Goal: Transaction & Acquisition: Purchase product/service

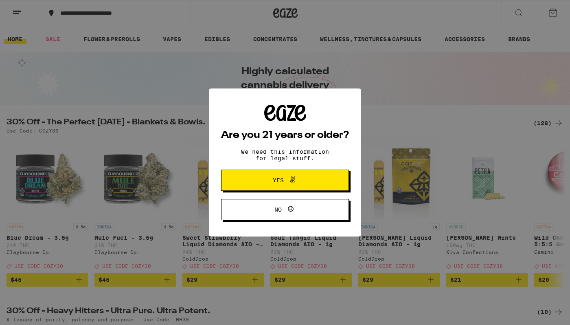
click at [321, 178] on button "Yes" at bounding box center [285, 179] width 128 height 21
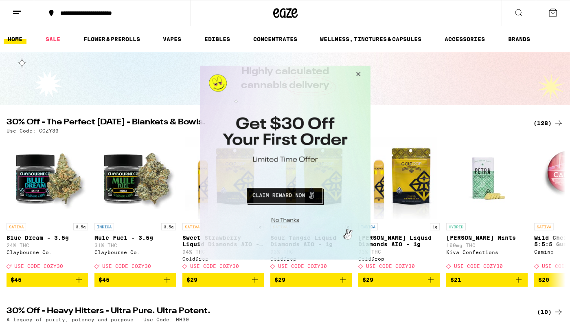
click at [288, 218] on button "Close Modal" at bounding box center [284, 218] width 166 height 13
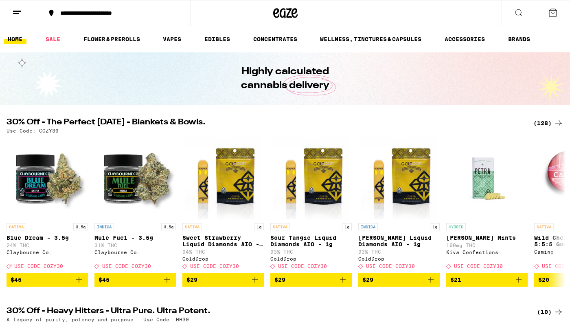
click at [16, 16] on icon at bounding box center [17, 13] width 10 height 10
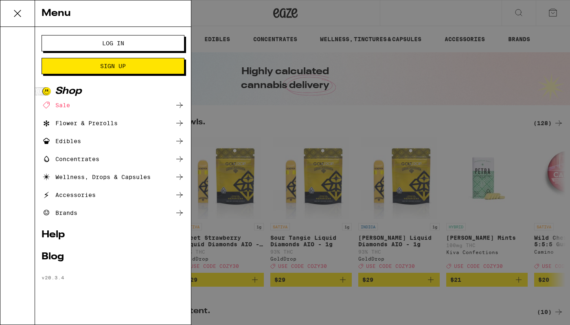
click at [73, 45] on button "Log In" at bounding box center [113, 43] width 143 height 16
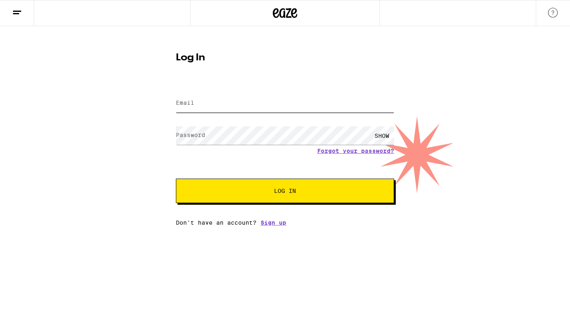
click at [216, 106] on input "Email" at bounding box center [285, 103] width 218 height 18
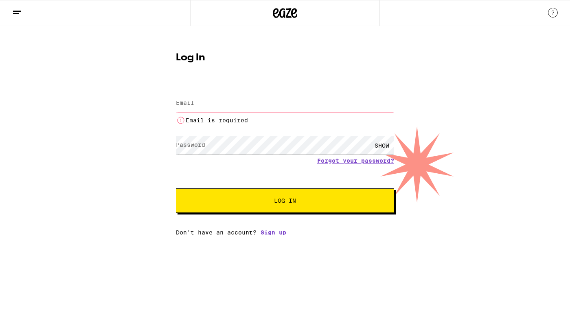
type input "[EMAIL_ADDRESS][DOMAIN_NAME]"
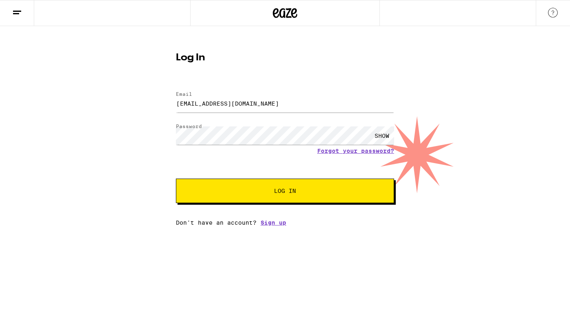
click at [280, 183] on button "Log In" at bounding box center [285, 190] width 218 height 24
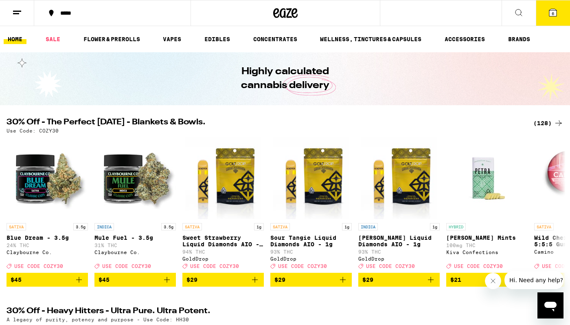
click at [20, 11] on icon at bounding box center [17, 13] width 10 height 10
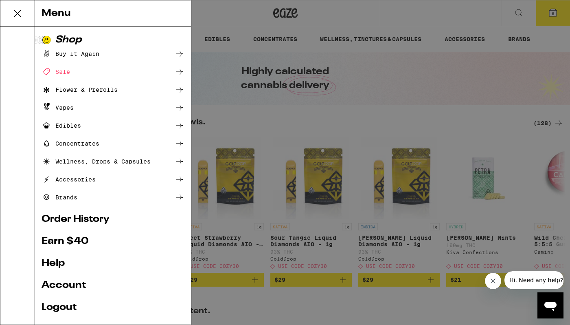
click at [83, 57] on div "Buy It Again" at bounding box center [71, 54] width 58 height 10
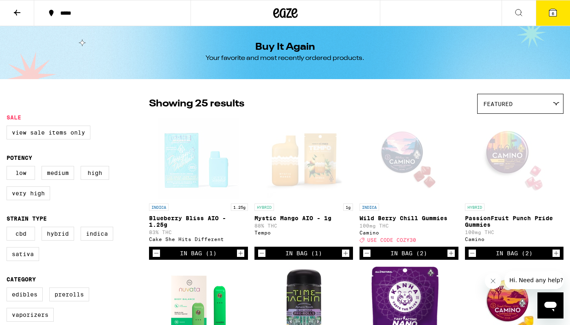
click at [550, 11] on icon at bounding box center [553, 12] width 7 height 7
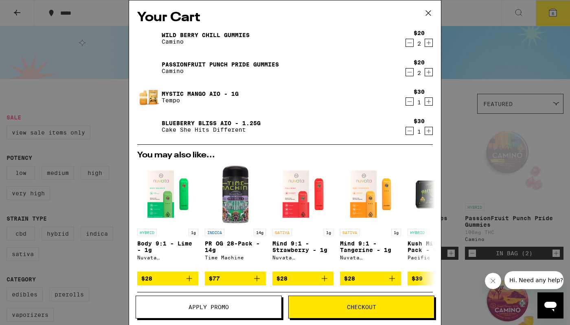
click at [408, 75] on icon "Decrement" at bounding box center [409, 72] width 7 height 10
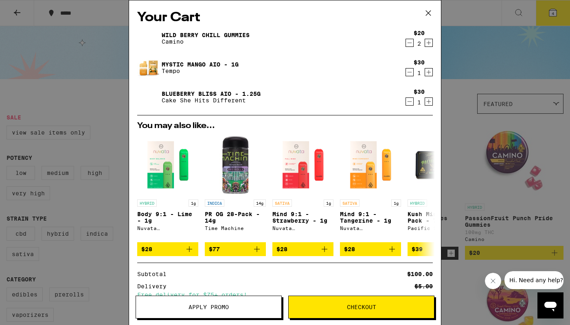
click at [408, 75] on icon "Decrement" at bounding box center [409, 72] width 7 height 10
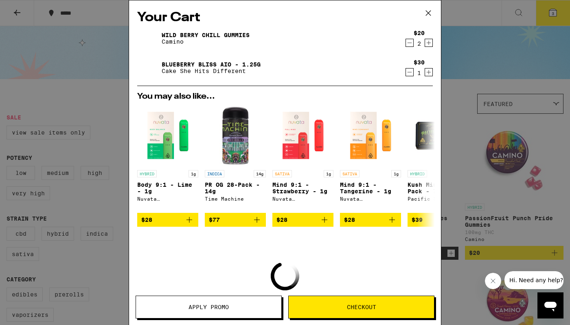
click at [408, 75] on icon "Decrement" at bounding box center [409, 72] width 7 height 10
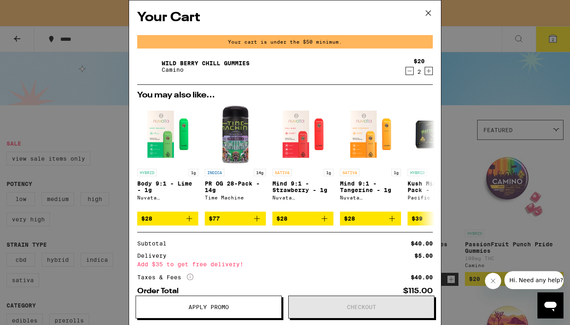
click at [481, 100] on div "Your Cart Your cart is under the $50 minimum. Wild [PERSON_NAME] Chill Gummies …" at bounding box center [285, 162] width 570 height 325
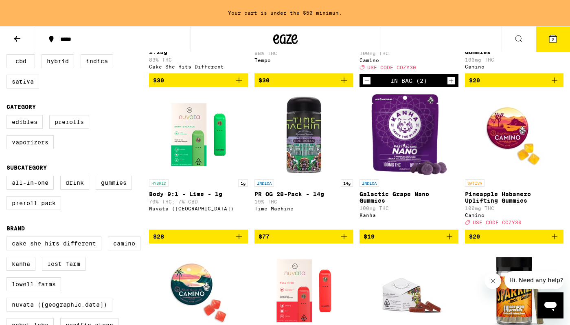
scroll to position [200, 0]
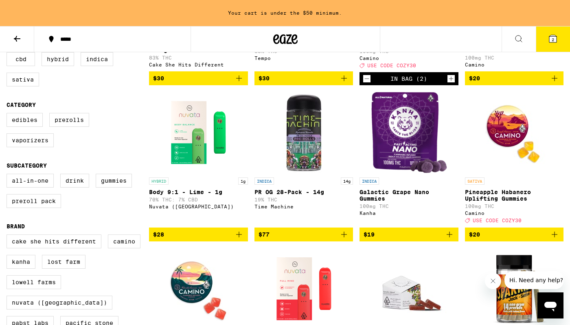
click at [345, 239] on icon "Add to bag" at bounding box center [344, 234] width 10 height 10
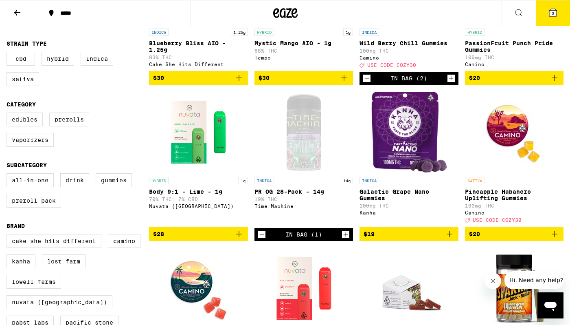
scroll to position [176, 0]
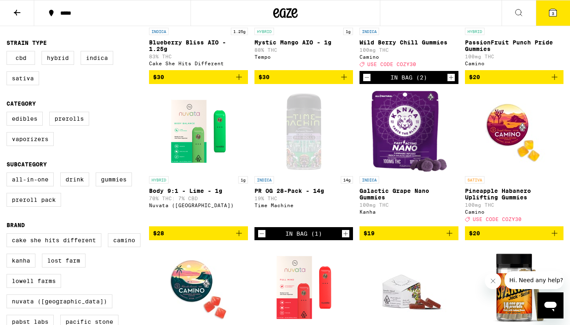
click at [301, 165] on div "Open page for PR OG 28-Pack - 14g from Time Machine" at bounding box center [303, 130] width 81 height 81
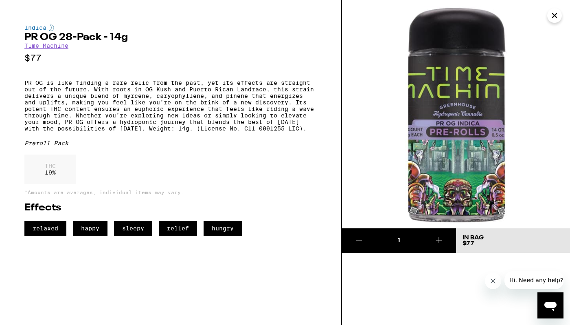
click at [51, 48] on link "Time Machine" at bounding box center [46, 45] width 44 height 7
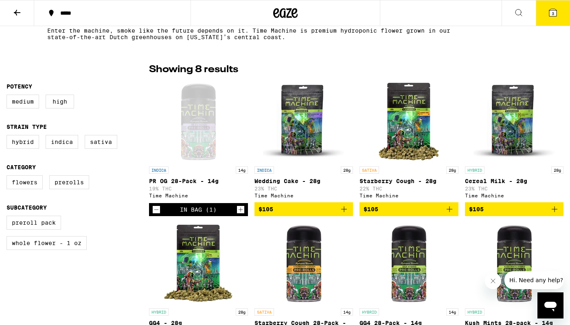
scroll to position [174, 0]
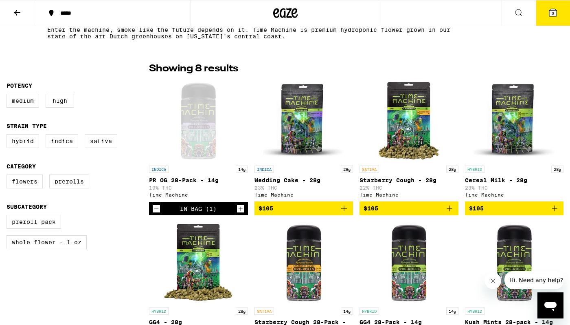
click at [26, 16] on button at bounding box center [17, 13] width 34 height 26
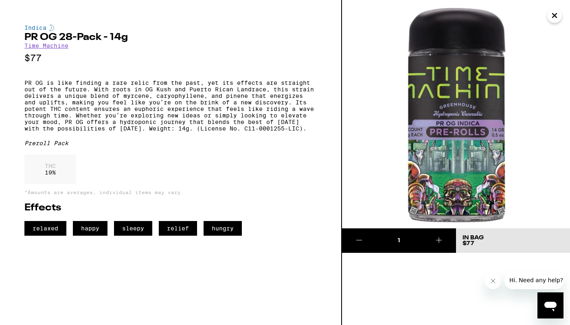
click at [553, 15] on icon "Close" at bounding box center [555, 15] width 10 height 12
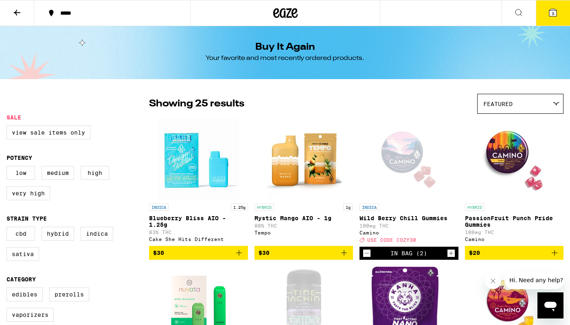
click at [506, 12] on button at bounding box center [519, 13] width 34 height 26
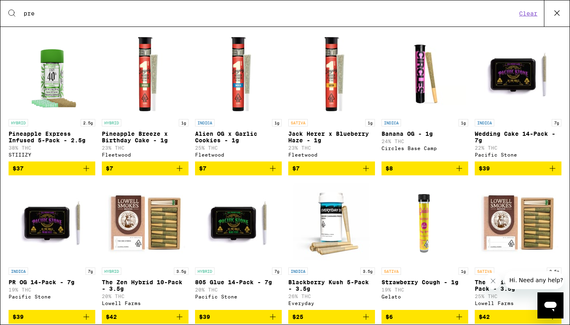
scroll to position [199, 0]
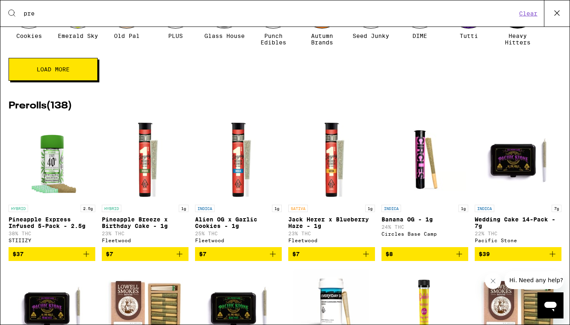
type input "pre"
click at [61, 111] on h2 "Prerolls ( 138 )" at bounding box center [285, 106] width 553 height 10
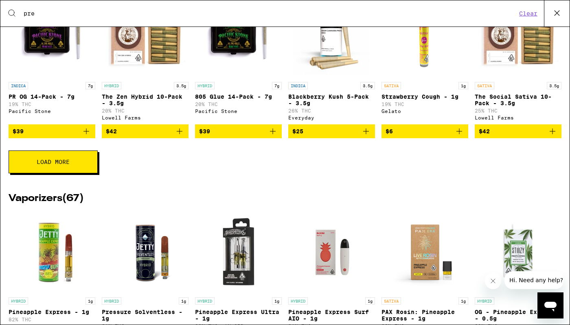
scroll to position [487, 0]
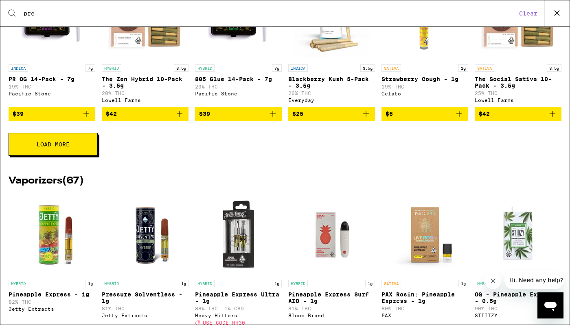
click at [87, 150] on button "Load More" at bounding box center [53, 144] width 89 height 23
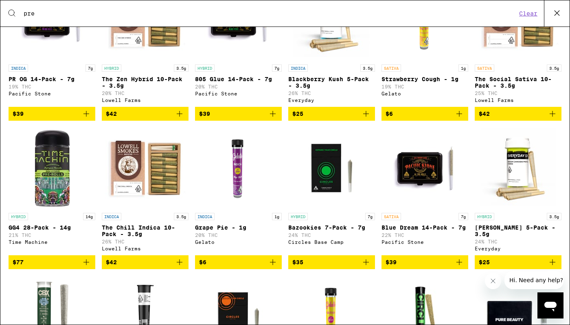
click at [88, 265] on icon "Add to bag" at bounding box center [87, 262] width 6 height 6
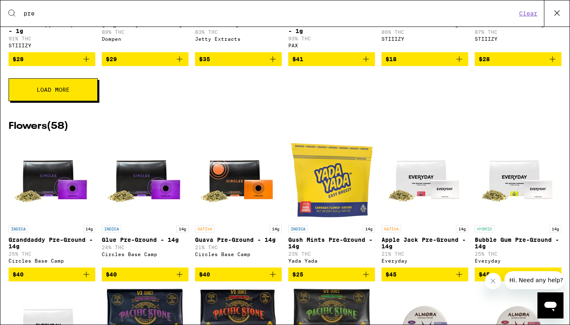
scroll to position [1218, 0]
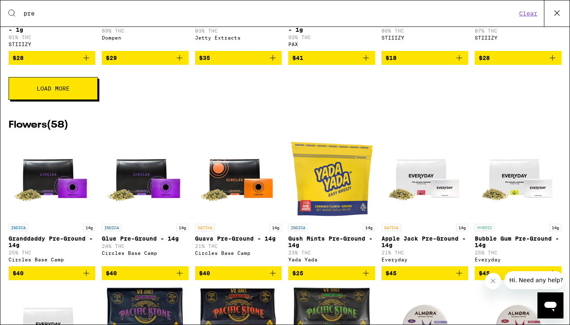
click at [97, 100] on button "Load More" at bounding box center [53, 88] width 89 height 23
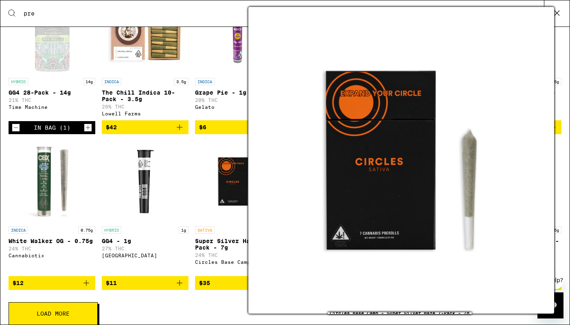
scroll to position [0, 0]
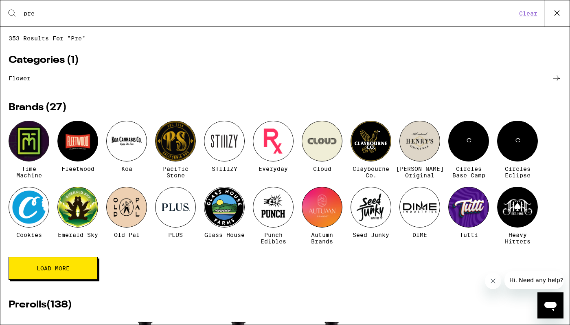
click at [175, 139] on div at bounding box center [175, 141] width 41 height 41
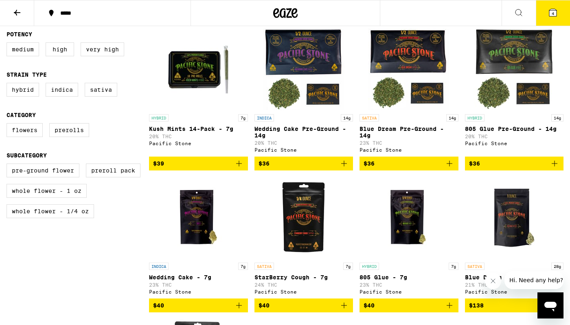
scroll to position [234, 0]
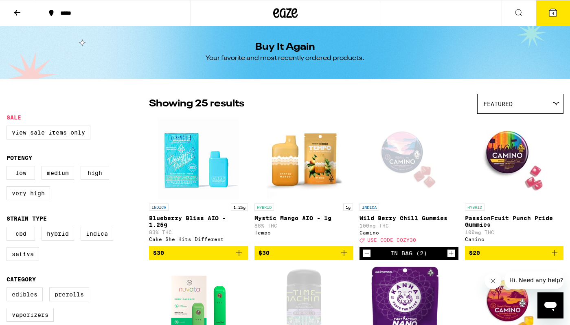
click at [15, 18] on button at bounding box center [17, 13] width 34 height 26
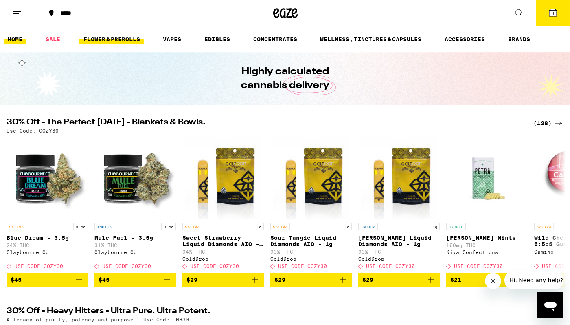
click at [125, 42] on link "FLOWER & PREROLLS" at bounding box center [111, 39] width 65 height 10
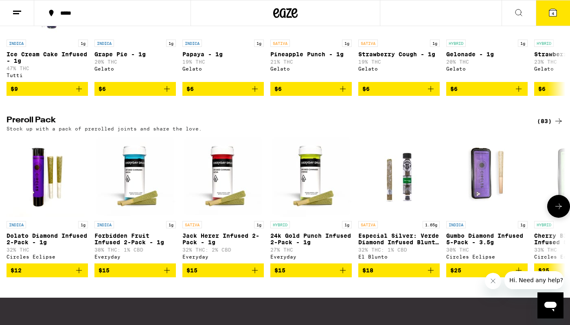
scroll to position [550, 0]
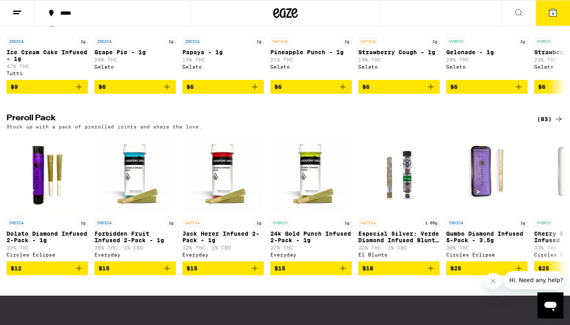
click at [547, 124] on div "(83)" at bounding box center [550, 119] width 26 height 10
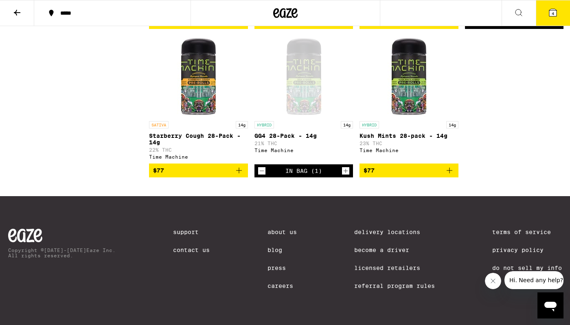
scroll to position [3172, 0]
click at [398, 92] on img "Open page for Kush Mints 28-pack - 14g from Time Machine" at bounding box center [408, 75] width 81 height 81
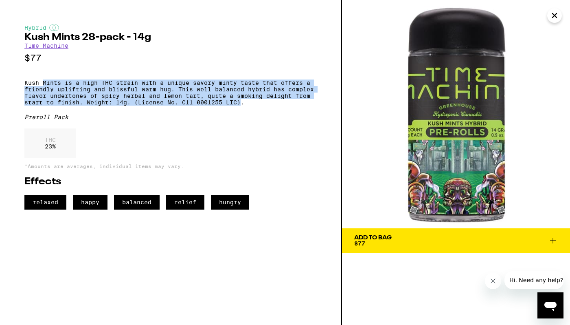
drag, startPoint x: 43, startPoint y: 85, endPoint x: 242, endPoint y: 110, distance: 200.3
click at [242, 106] on p "Kush Mints is a high THC strain with a unique savory minty taste that offers a …" at bounding box center [170, 92] width 293 height 26
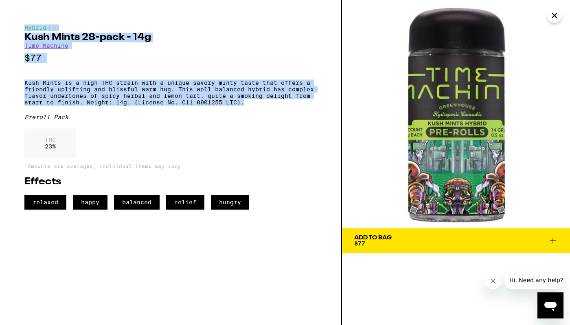
drag, startPoint x: 255, startPoint y: 110, endPoint x: 2, endPoint y: 22, distance: 268.6
click at [2, 22] on div "Hybrid Kush Mints 28-pack - 14g Time Machine $77 Kush Mints is a high THC strai…" at bounding box center [171, 162] width 342 height 325
click at [57, 9] on div "Hybrid Kush Mints 28-pack - 14g Time Machine $77 Kush Mints is a high THC strai…" at bounding box center [171, 162] width 342 height 325
drag, startPoint x: 25, startPoint y: 28, endPoint x: 245, endPoint y: 129, distance: 241.7
click at [245, 129] on div "Hybrid Kush Mints 28-pack - 14g Time Machine $77 Kush Mints is a high THC strai…" at bounding box center [170, 116] width 293 height 185
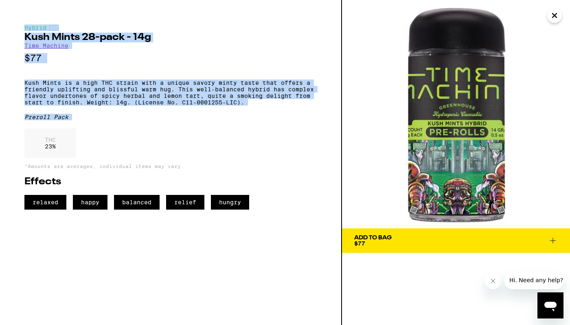
click at [245, 129] on div "Hybrid Kush Mints 28-pack - 14g Time Machine $77 Kush Mints is a high THC strai…" at bounding box center [170, 116] width 293 height 185
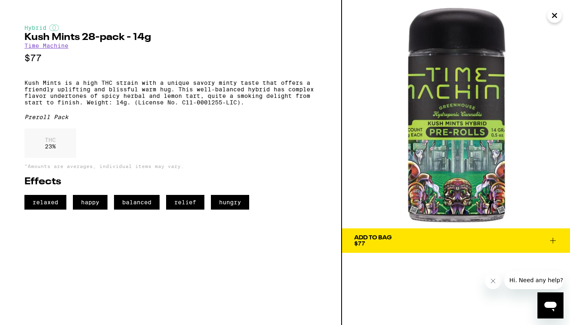
click at [552, 14] on icon "Close" at bounding box center [555, 15] width 10 height 12
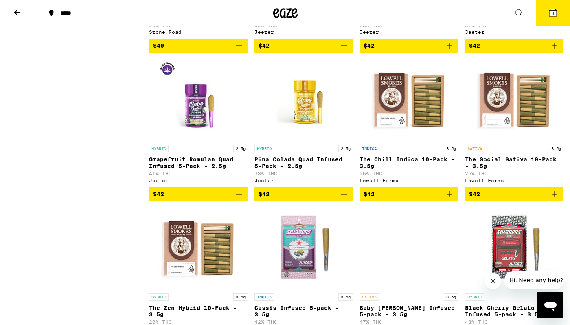
scroll to position [2446, 0]
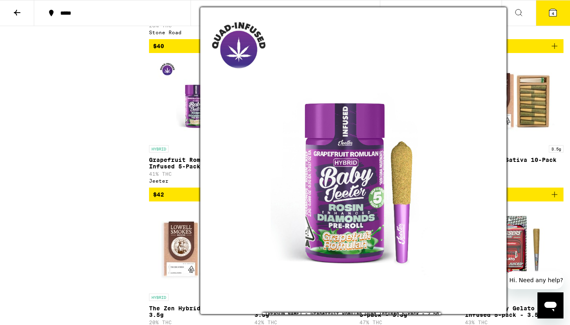
click at [190, 141] on img "Open page for Grapefruit Romulan Quad Infused 5-Pack - 2.5g from Jeeter" at bounding box center [198, 99] width 81 height 81
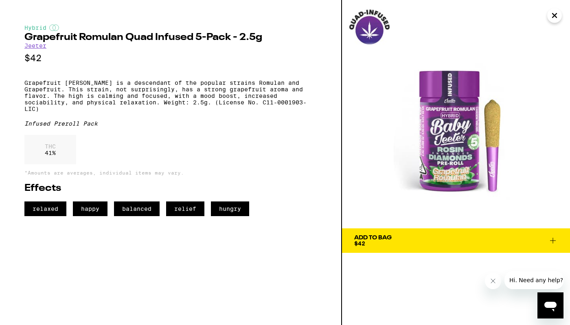
click at [383, 242] on div "Add To Bag $42" at bounding box center [372, 240] width 37 height 11
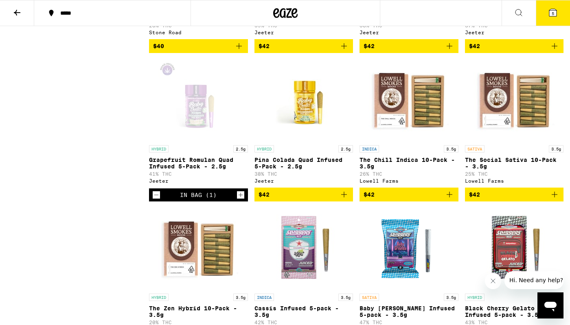
click at [556, 14] on icon at bounding box center [553, 12] width 7 height 7
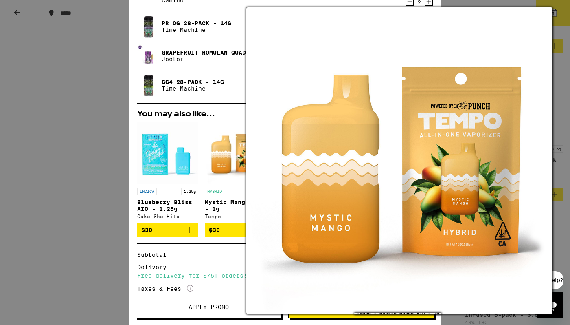
scroll to position [101, 0]
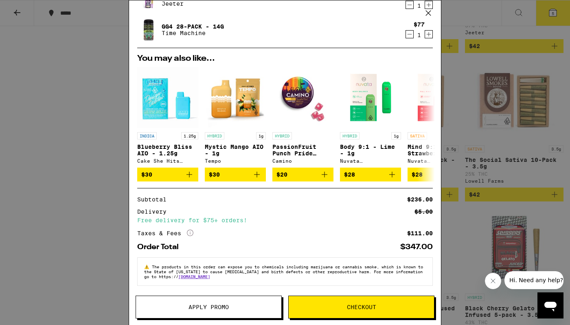
click at [349, 308] on span "Checkout" at bounding box center [361, 307] width 29 height 6
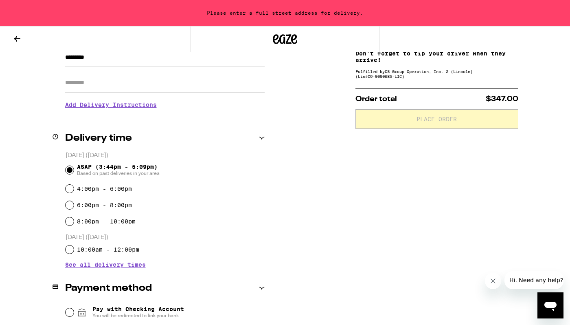
scroll to position [38, 0]
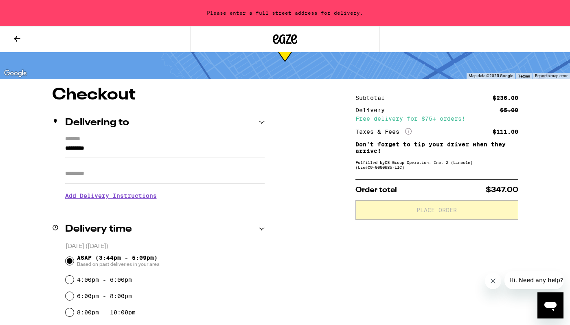
click at [123, 148] on input "*********" at bounding box center [165, 150] width 200 height 14
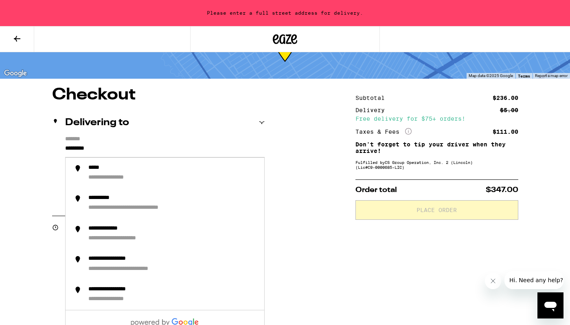
click at [115, 149] on input "*********" at bounding box center [165, 150] width 200 height 14
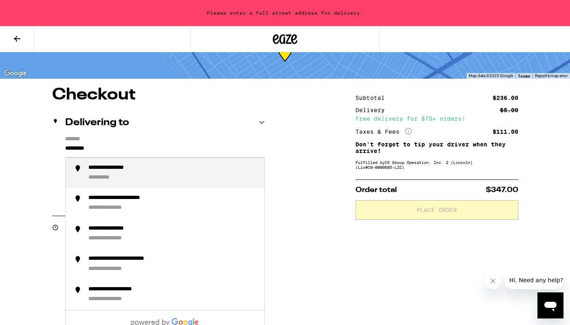
click at [121, 177] on div "**********" at bounding box center [106, 178] width 37 height 8
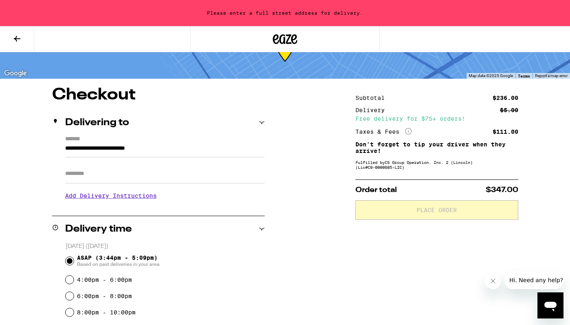
type input "**********"
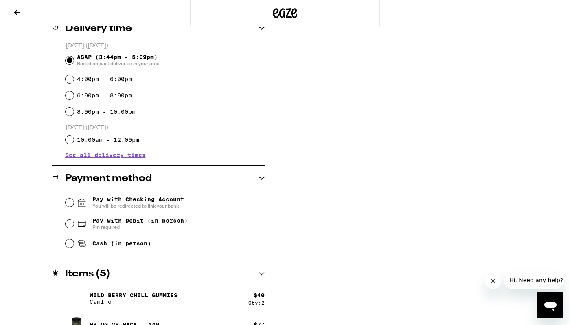
scroll to position [214, 0]
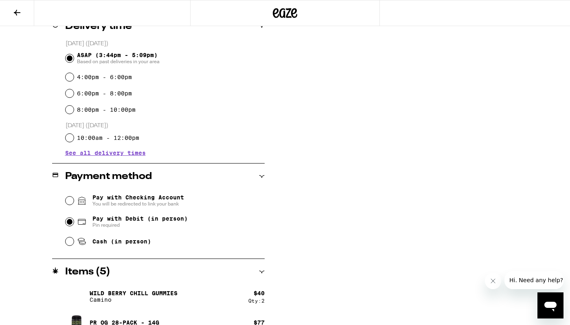
click at [68, 224] on input "Pay with Debit (in person) Pin required" at bounding box center [70, 222] width 8 height 8
radio input "true"
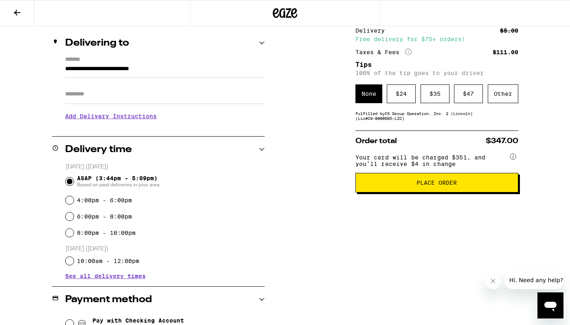
scroll to position [95, 0]
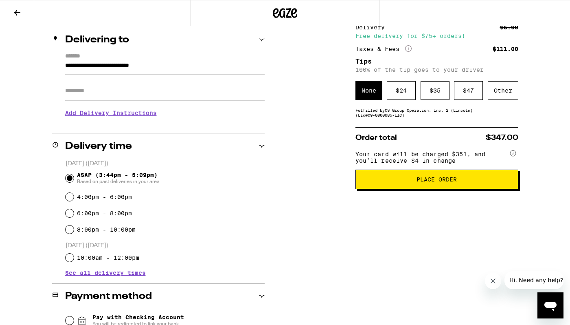
click at [427, 181] on span "Place Order" at bounding box center [437, 179] width 40 height 6
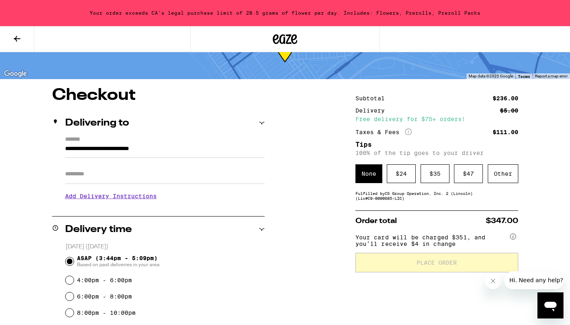
scroll to position [0, 0]
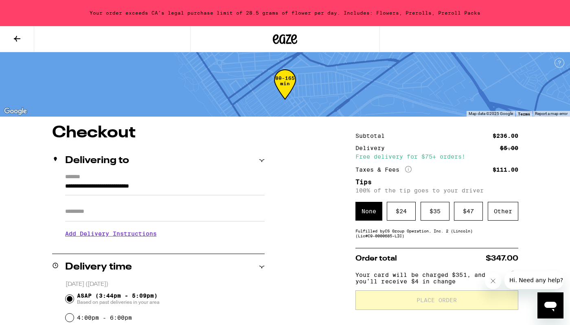
click at [12, 32] on button at bounding box center [17, 39] width 34 height 26
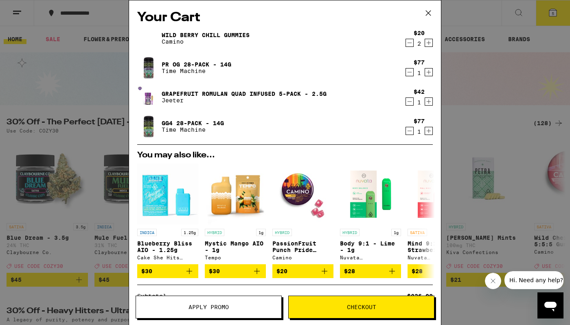
click at [149, 69] on img at bounding box center [148, 67] width 23 height 23
click at [412, 73] on icon "Decrement" at bounding box center [409, 72] width 7 height 10
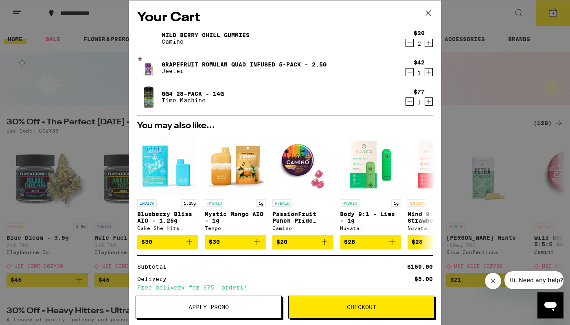
click at [410, 40] on icon "Decrement" at bounding box center [409, 43] width 7 height 10
click at [340, 307] on span "Checkout" at bounding box center [361, 307] width 145 height 6
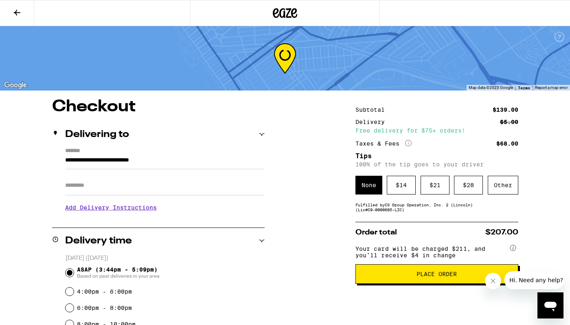
click at [437, 189] on div "$ 21" at bounding box center [435, 185] width 29 height 19
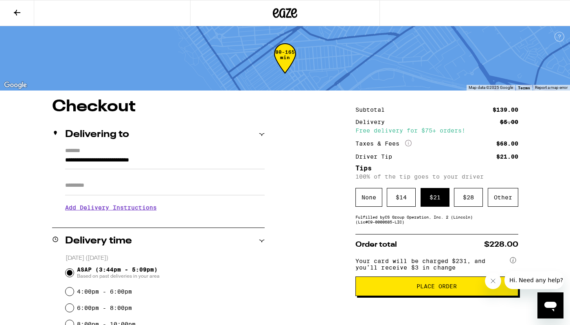
click at [420, 289] on span "Place Order" at bounding box center [437, 286] width 40 height 6
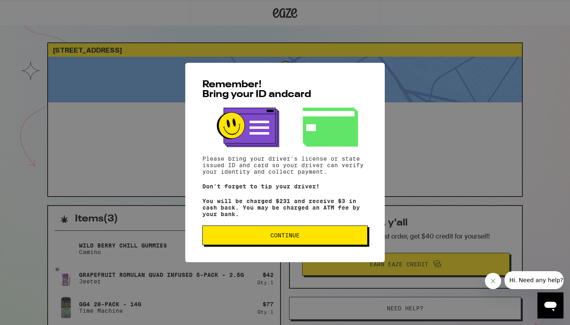
click at [324, 238] on span "Continue" at bounding box center [285, 235] width 152 height 6
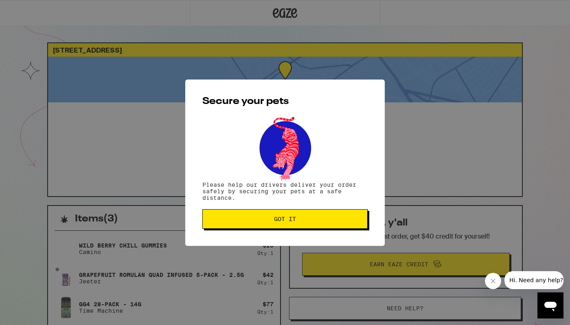
click at [318, 225] on button "Got it" at bounding box center [284, 219] width 165 height 20
